Goal: Navigation & Orientation: Understand site structure

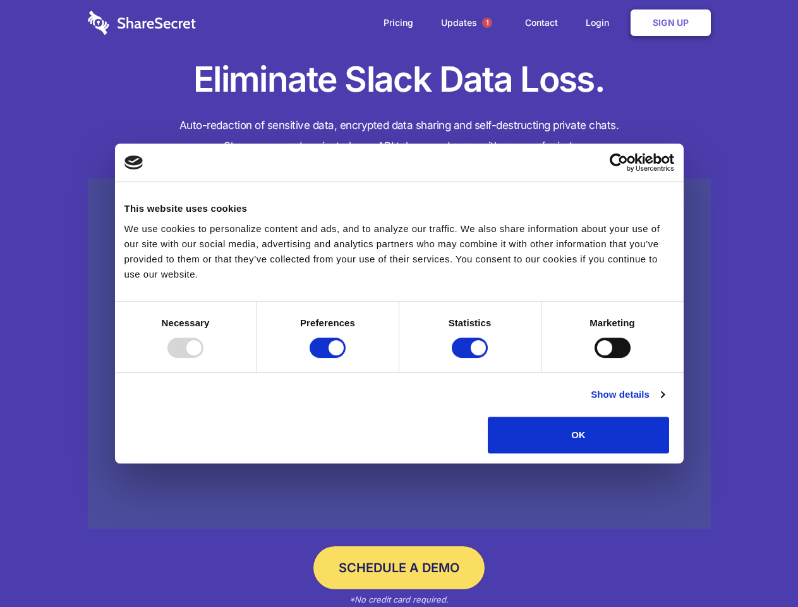
click at [204, 358] on div at bounding box center [186, 348] width 36 height 20
click at [346, 358] on input "Preferences" at bounding box center [328, 348] width 36 height 20
checkbox input "false"
click at [472, 358] on input "Statistics" at bounding box center [470, 348] width 36 height 20
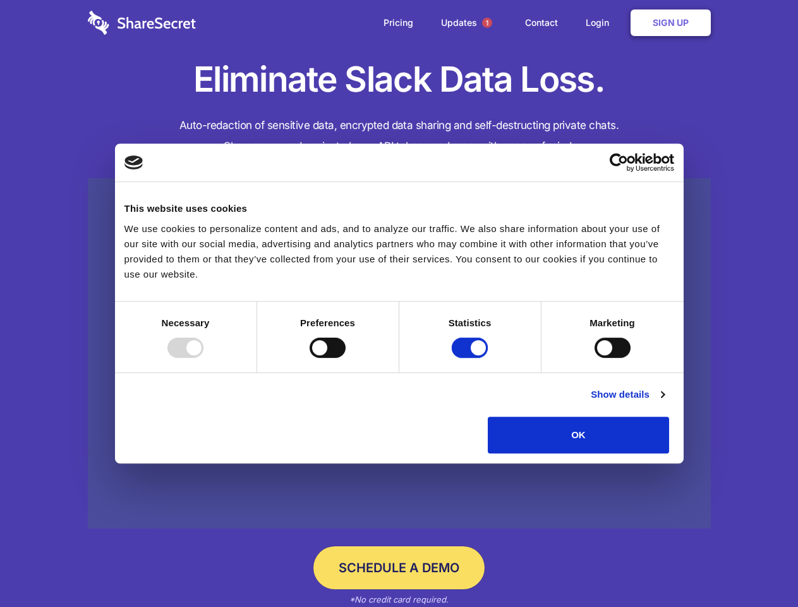
checkbox input "false"
click at [595, 358] on input "Marketing" at bounding box center [613, 348] width 36 height 20
checkbox input "true"
click at [664, 402] on link "Show details" at bounding box center [627, 394] width 73 height 15
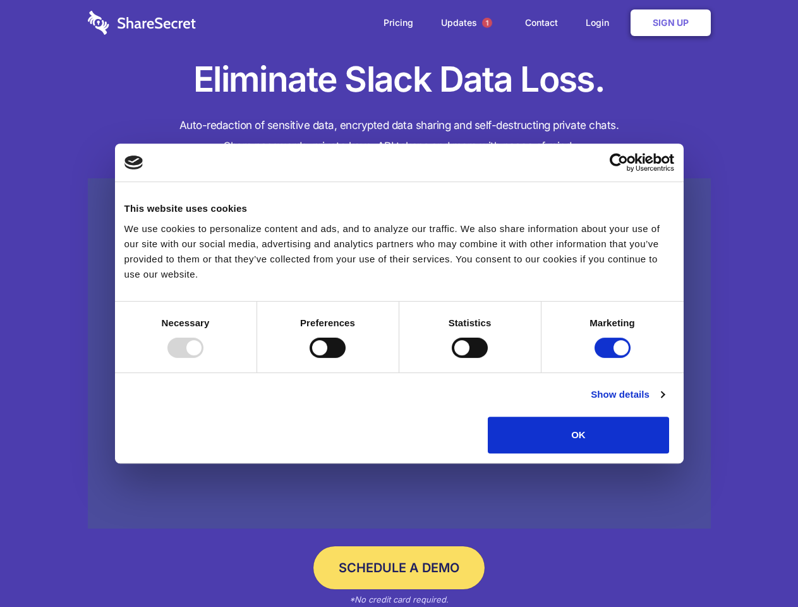
click at [0, 0] on ul "Necessary 7 Necessary cookies help make a website usable by enabling basic func…" at bounding box center [0, 0] width 0 height 0
